Goal: Check status: Check status

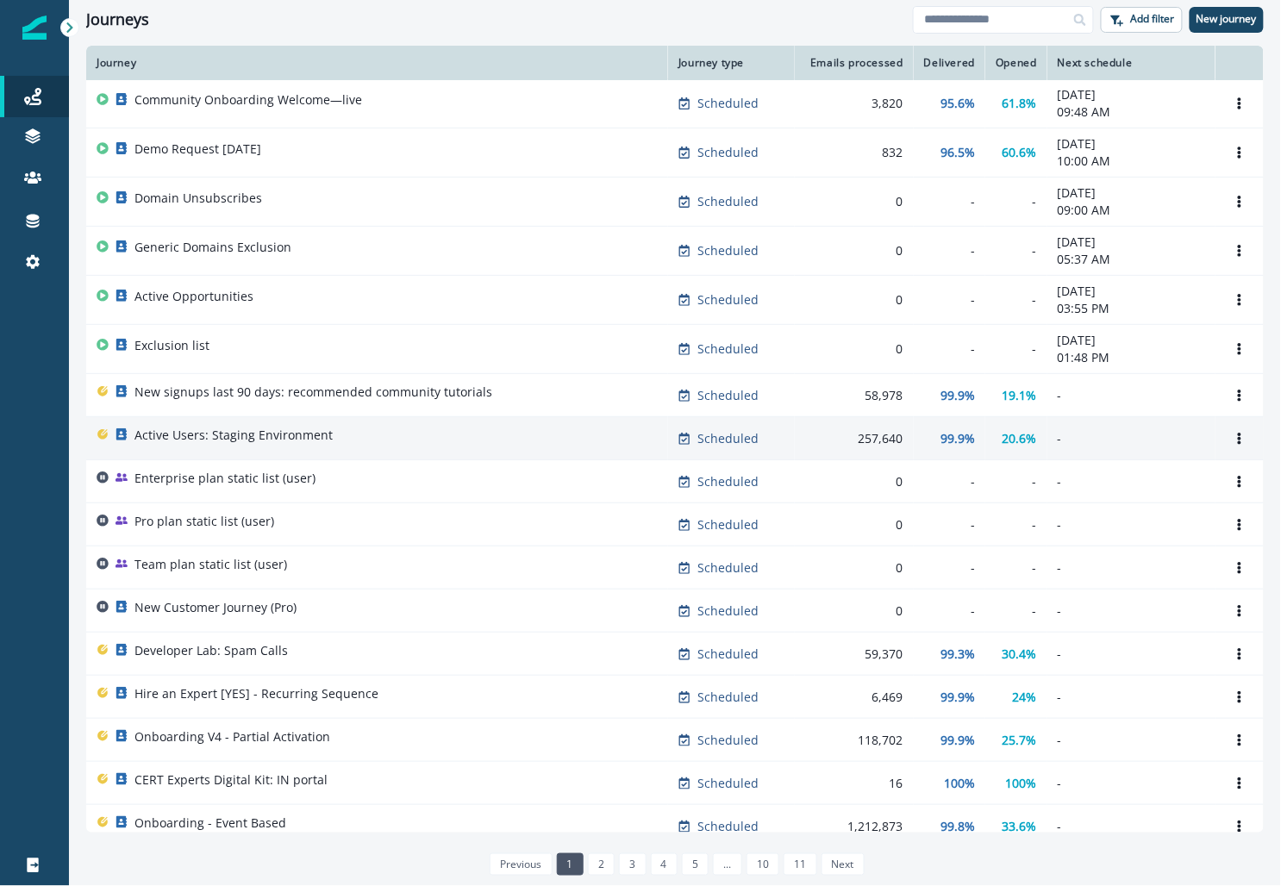
scroll to position [52, 0]
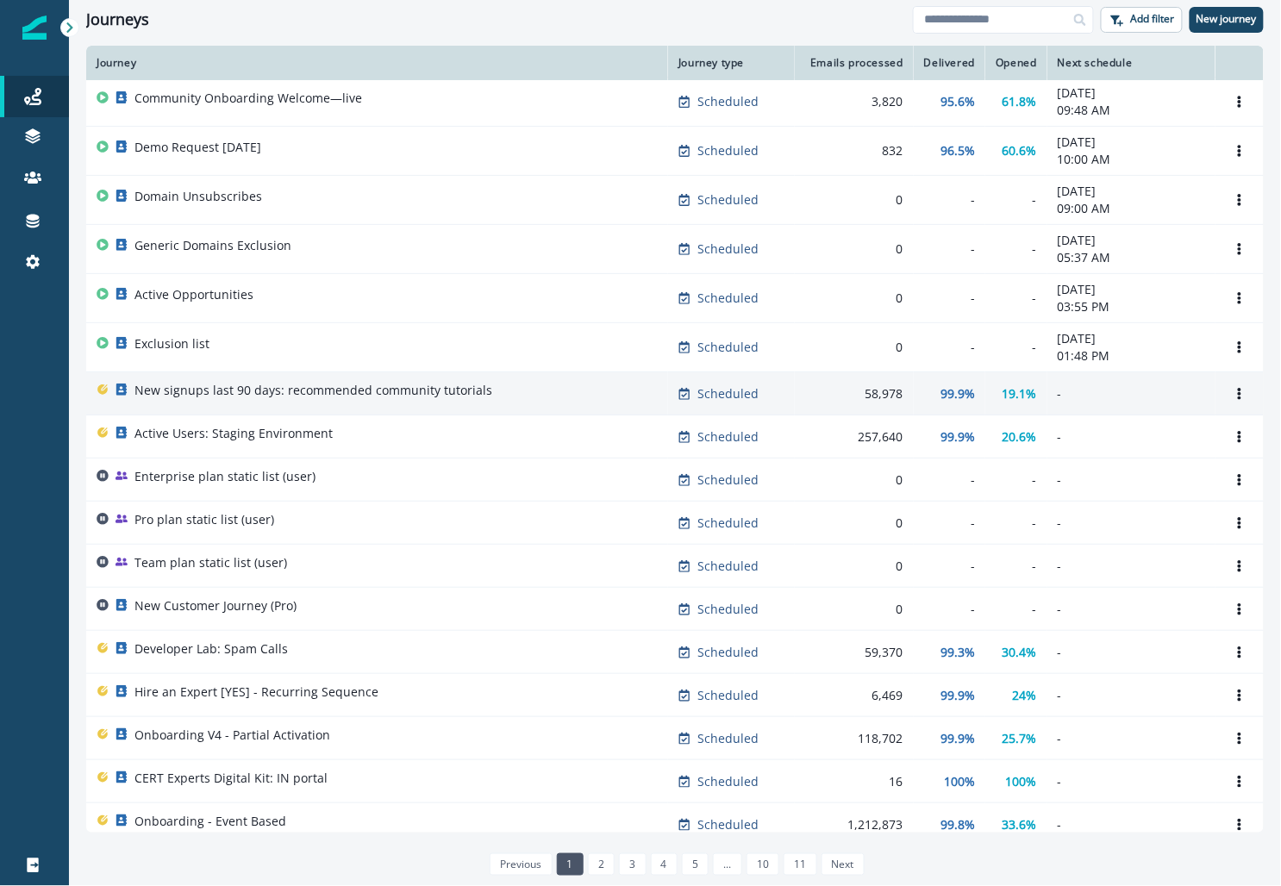
click at [1018, 397] on p "19.1%" at bounding box center [1020, 393] width 34 height 17
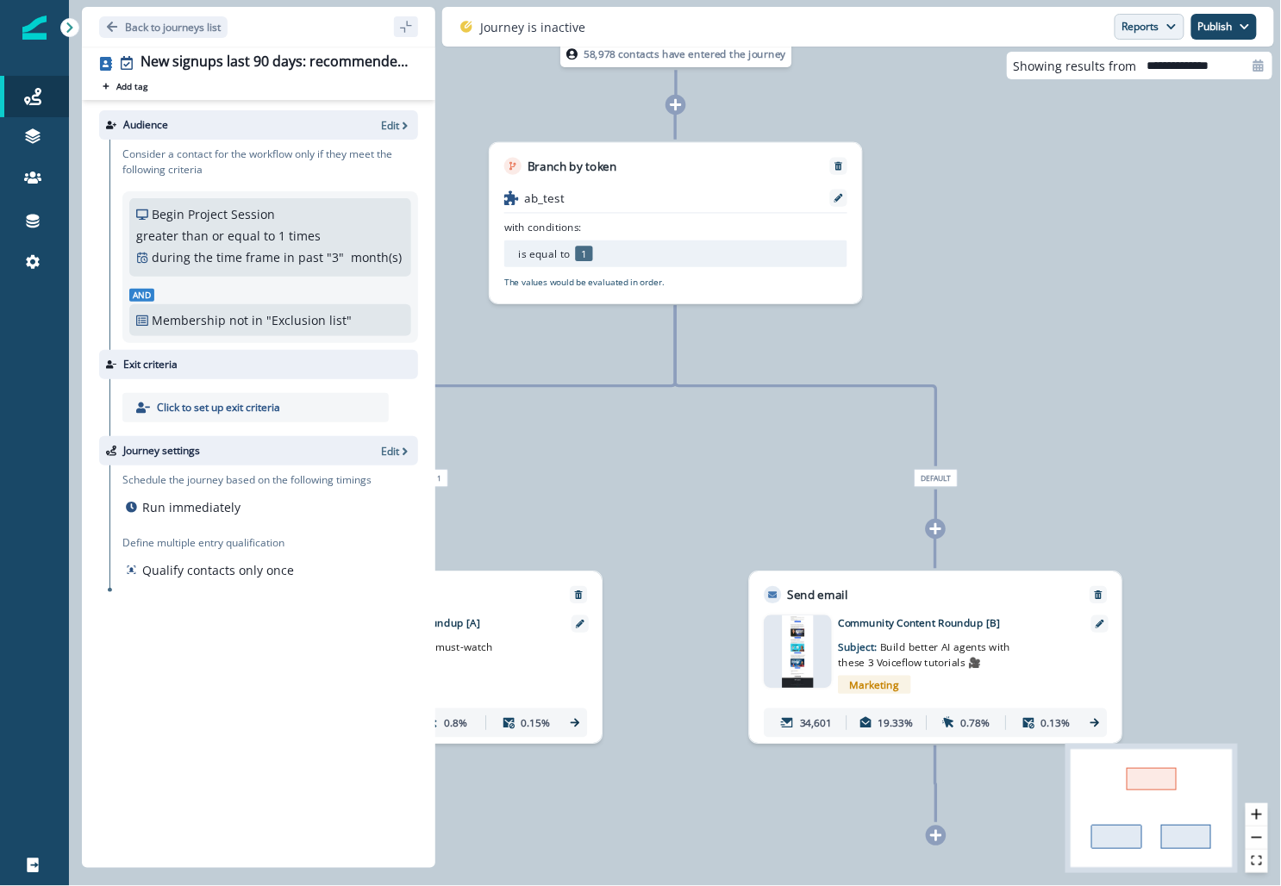
click at [1134, 28] on button "Reports" at bounding box center [1150, 27] width 70 height 26
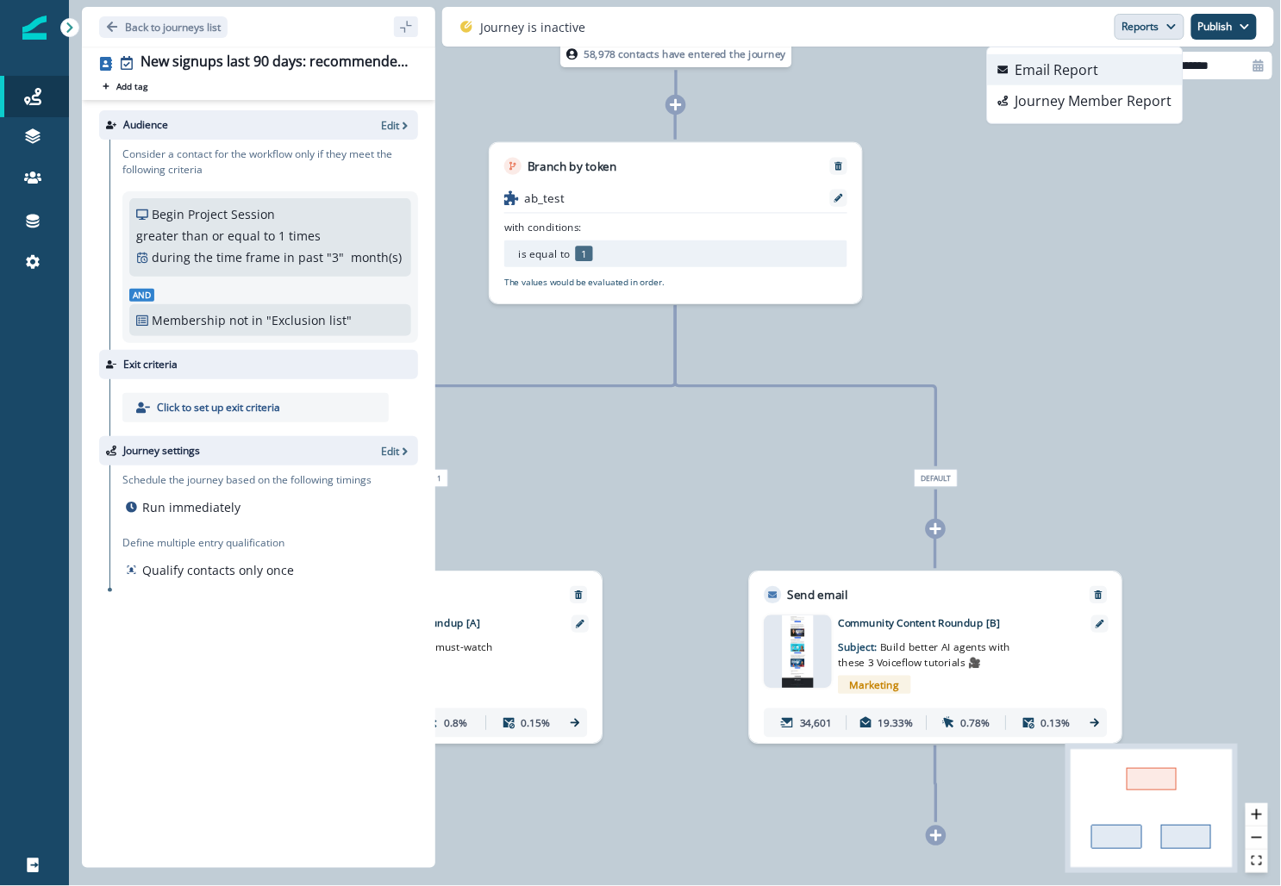
click at [1046, 63] on p "Email Report" at bounding box center [1058, 69] width 84 height 21
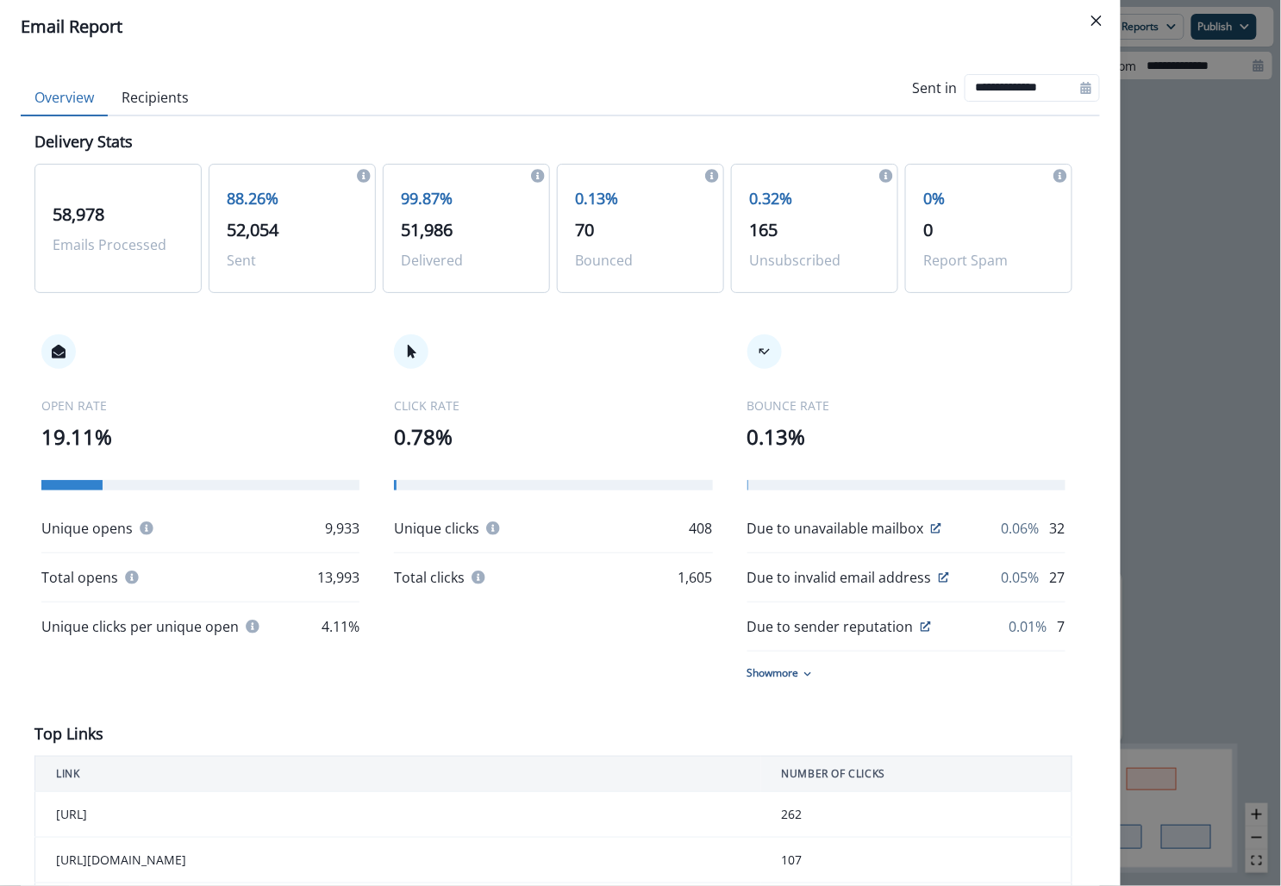
click at [1272, 578] on div "**********" at bounding box center [640, 443] width 1281 height 886
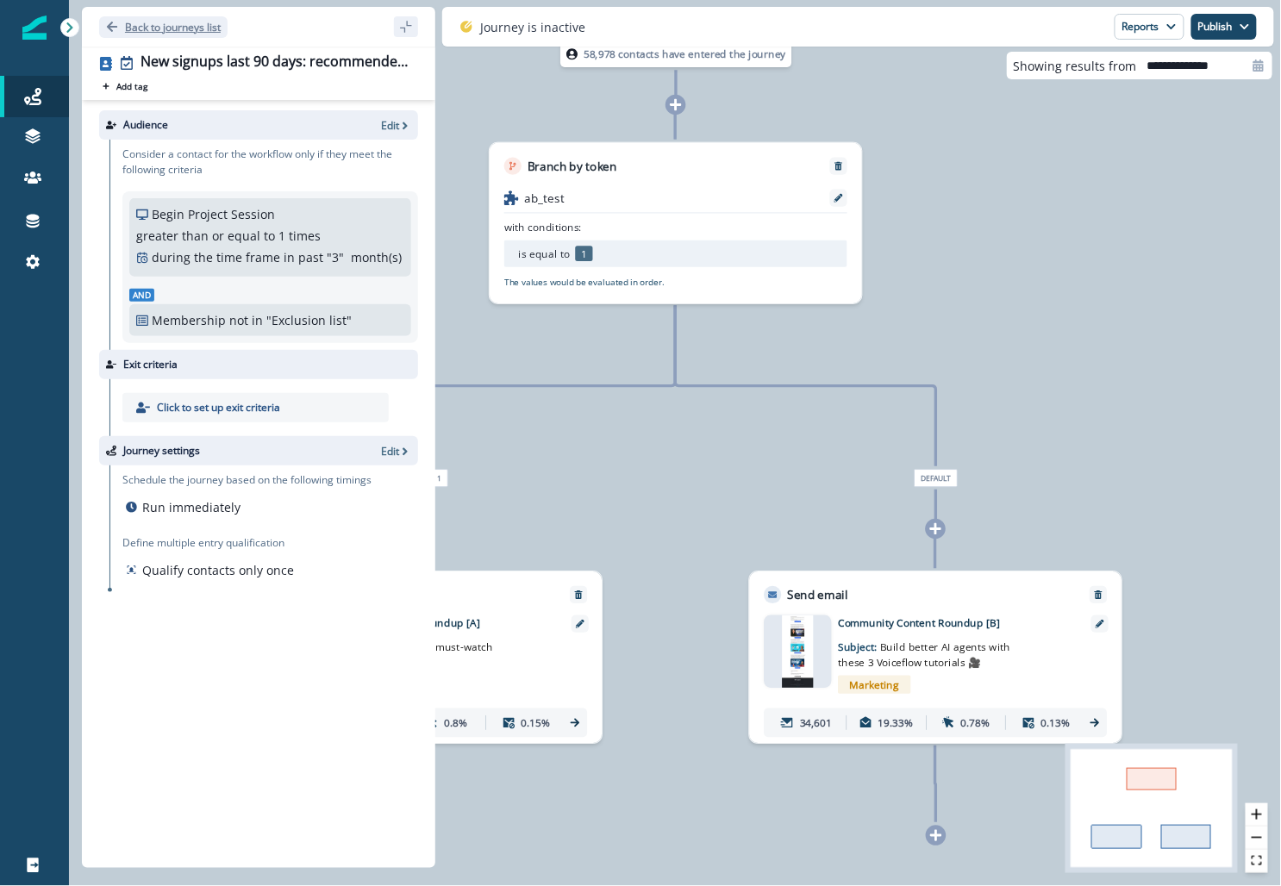
click at [158, 22] on p "Back to journeys list" at bounding box center [173, 27] width 96 height 15
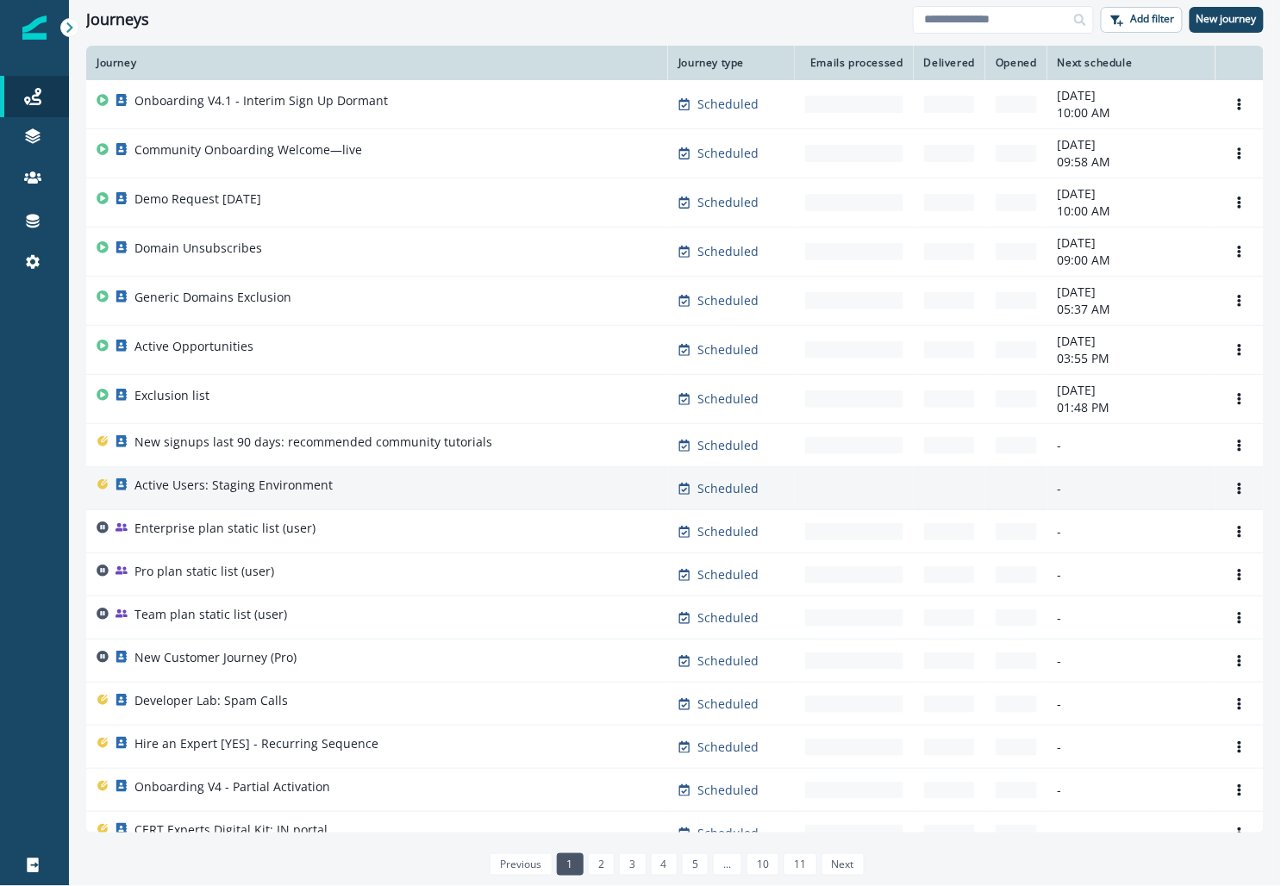
click at [426, 479] on div "Active Users: Staging Environment" at bounding box center [377, 489] width 561 height 24
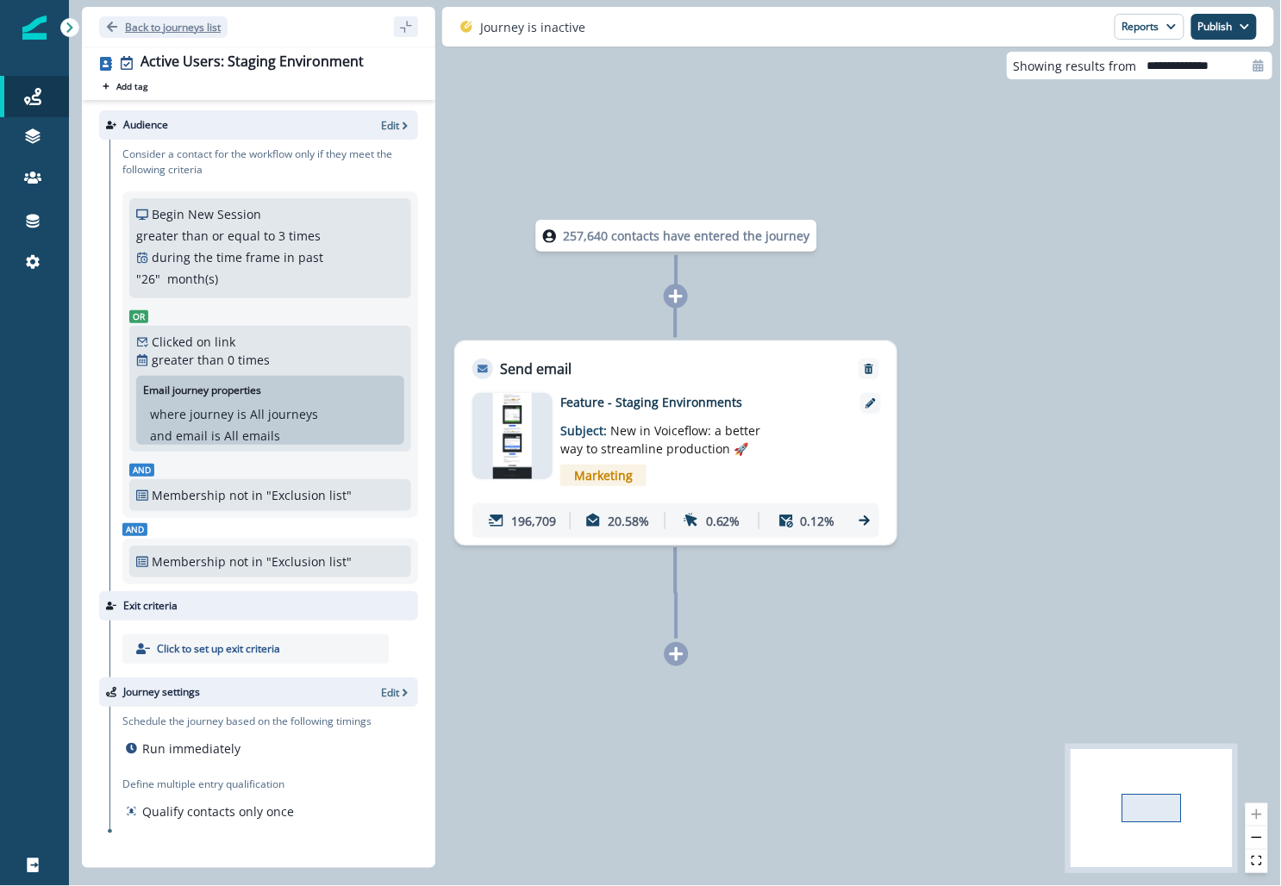
click at [156, 28] on p "Back to journeys list" at bounding box center [173, 27] width 96 height 15
